Goal: Navigation & Orientation: Find specific page/section

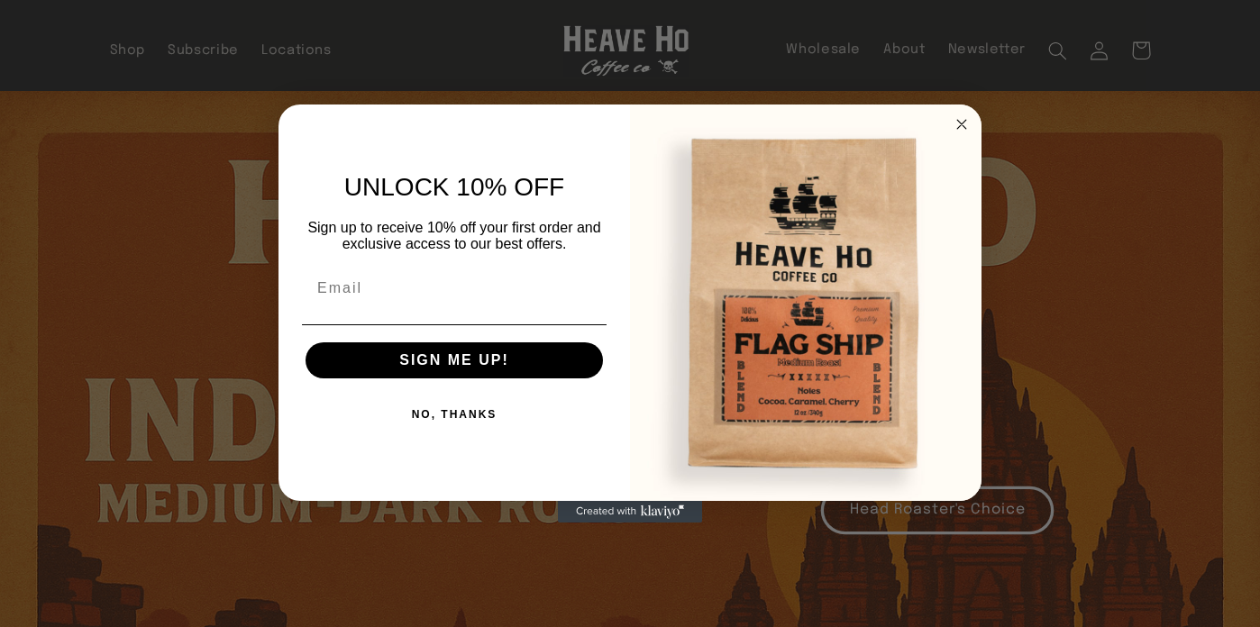
click at [287, 54] on div "Close dialog UNLOCK 10% OFF Sign up to receive 10% off your first order and exc…" at bounding box center [630, 313] width 1260 height 627
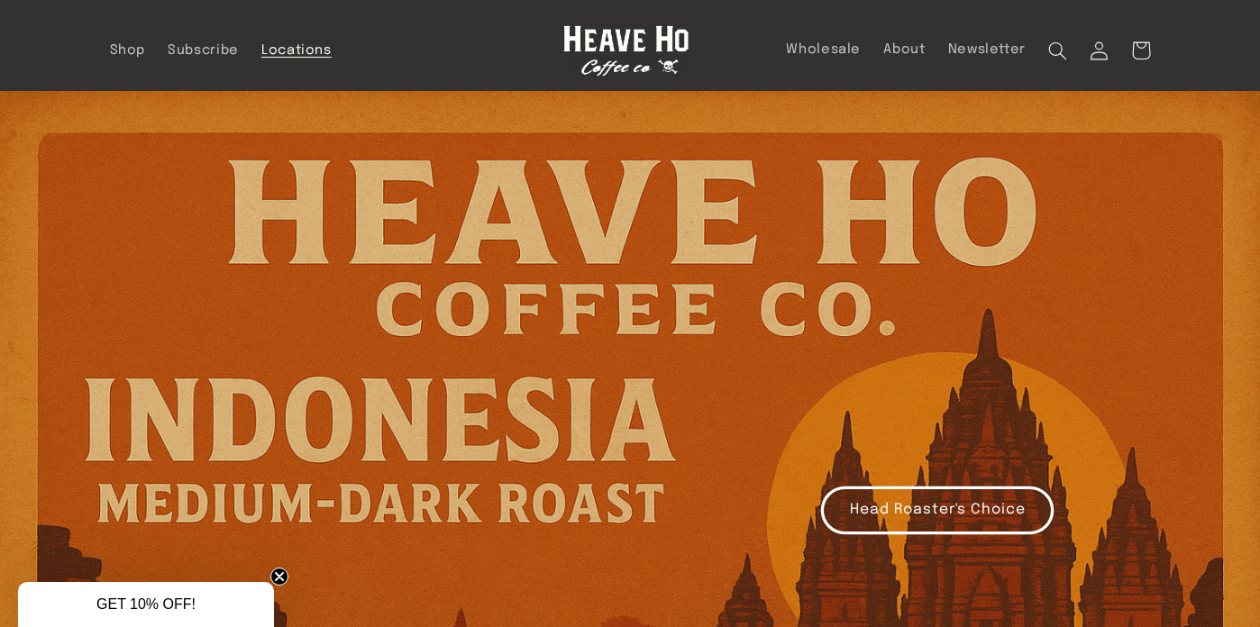
click at [290, 41] on link "Locations" at bounding box center [296, 51] width 93 height 40
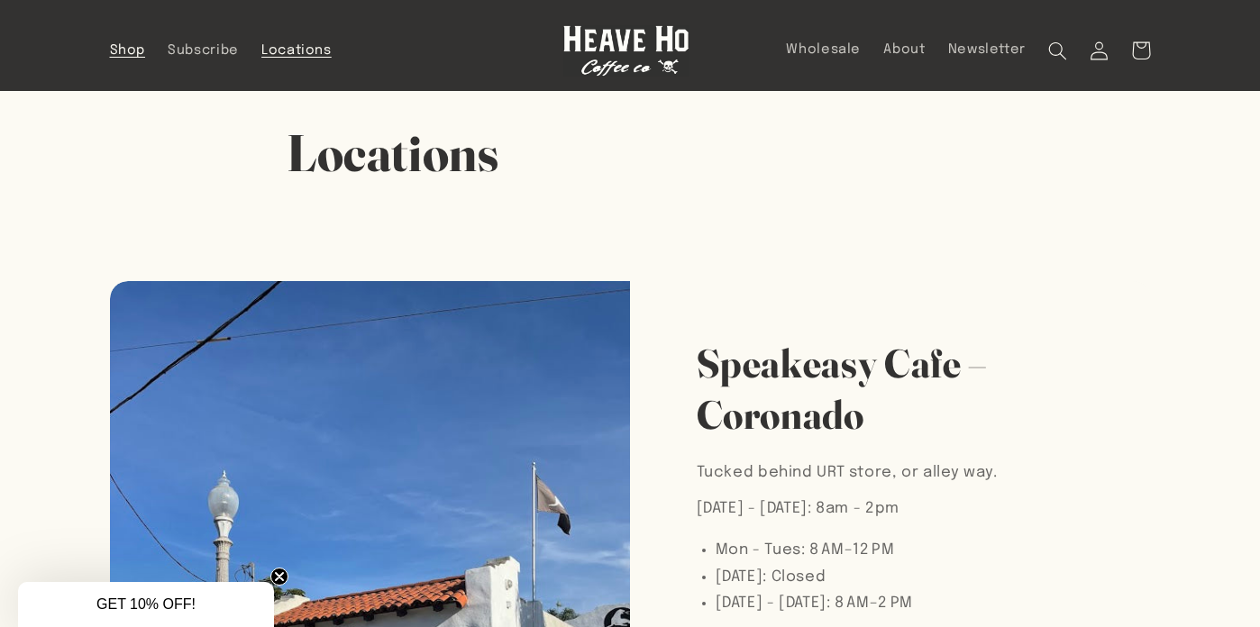
click at [114, 54] on span "Shop" at bounding box center [128, 50] width 36 height 17
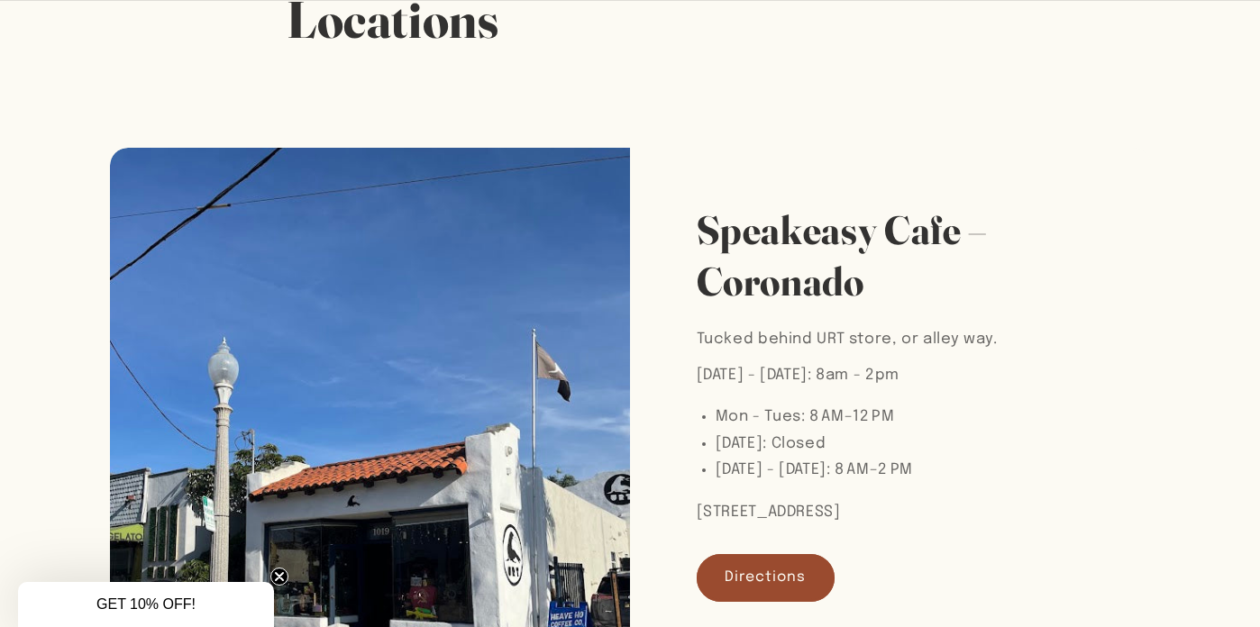
scroll to position [251, 0]
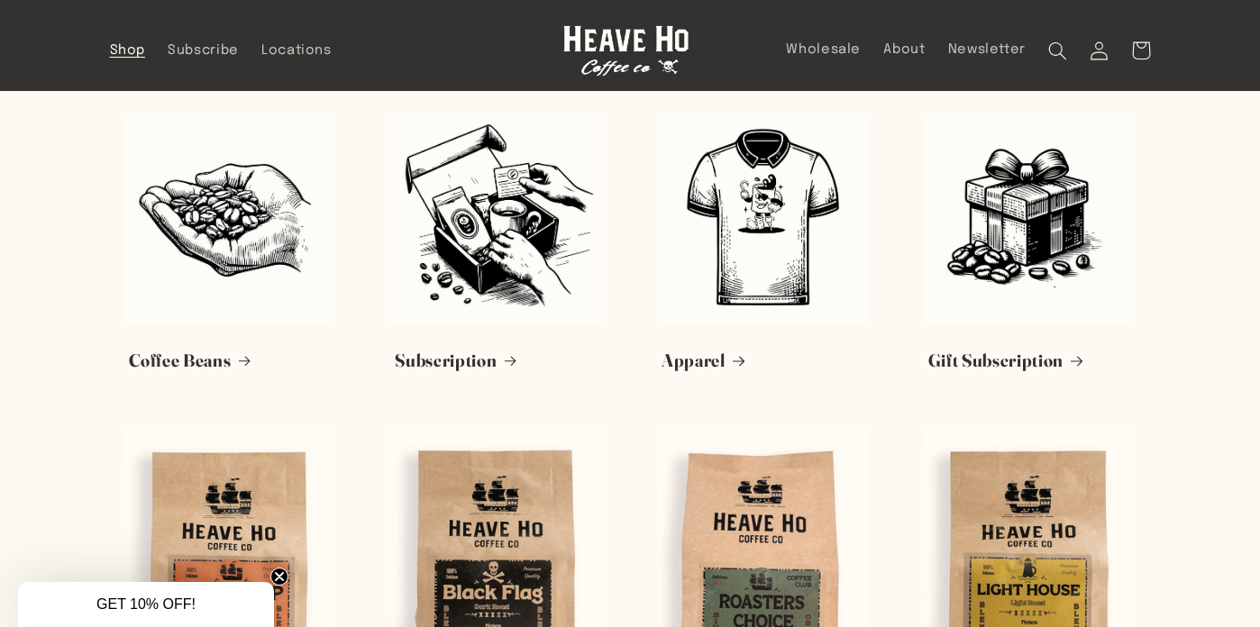
click at [610, 55] on img at bounding box center [626, 50] width 126 height 51
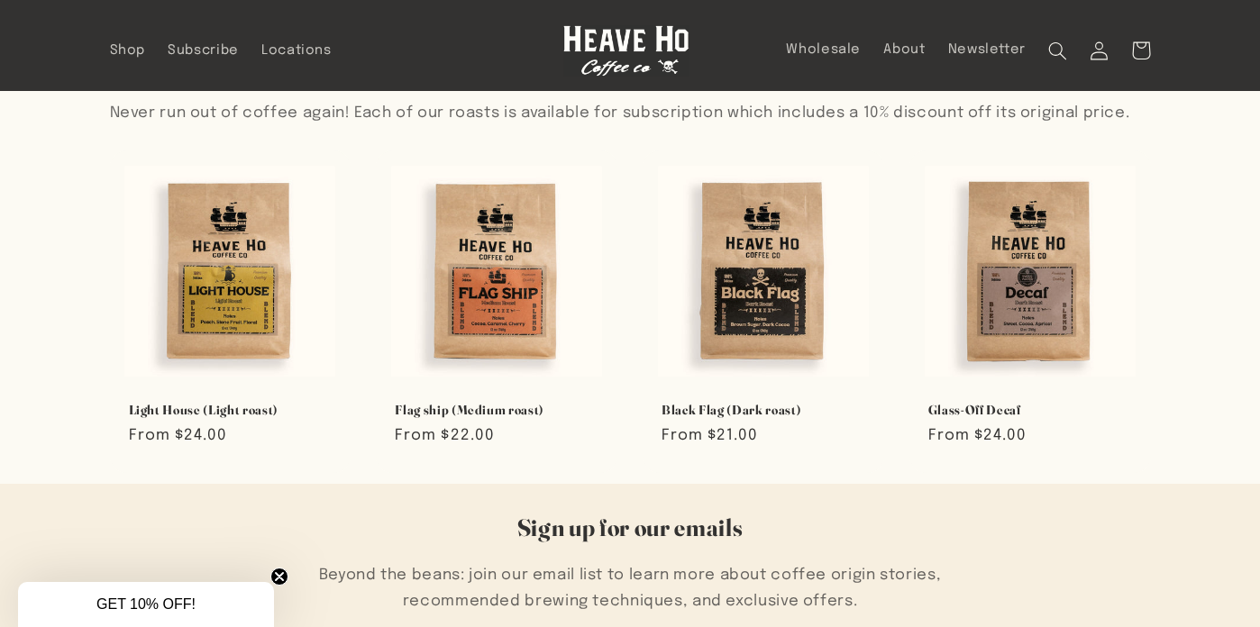
scroll to position [577, 0]
